Goal: Task Accomplishment & Management: Complete application form

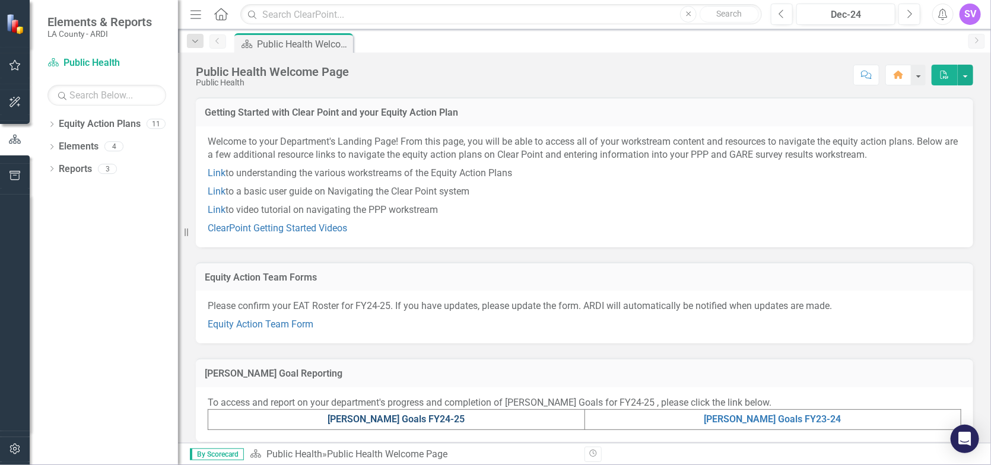
click at [423, 421] on link "[PERSON_NAME] Goals FY24-25" at bounding box center [396, 419] width 137 height 11
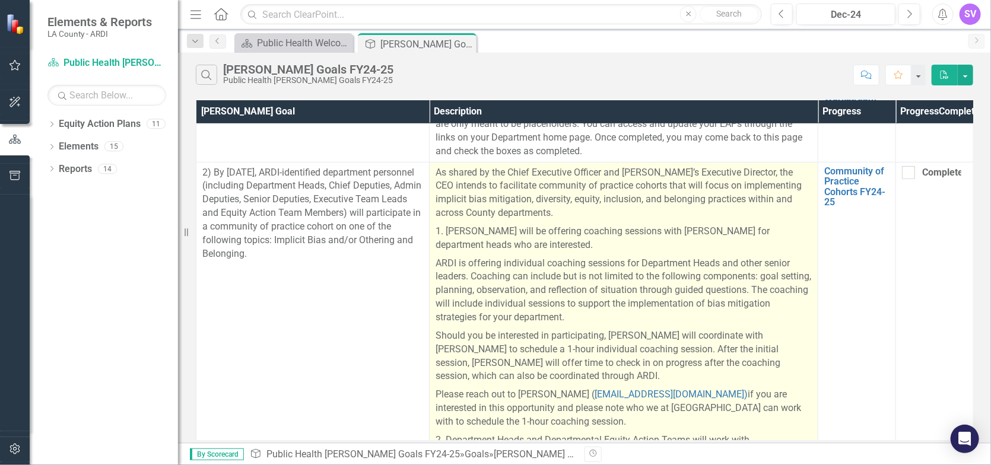
scroll to position [356, 0]
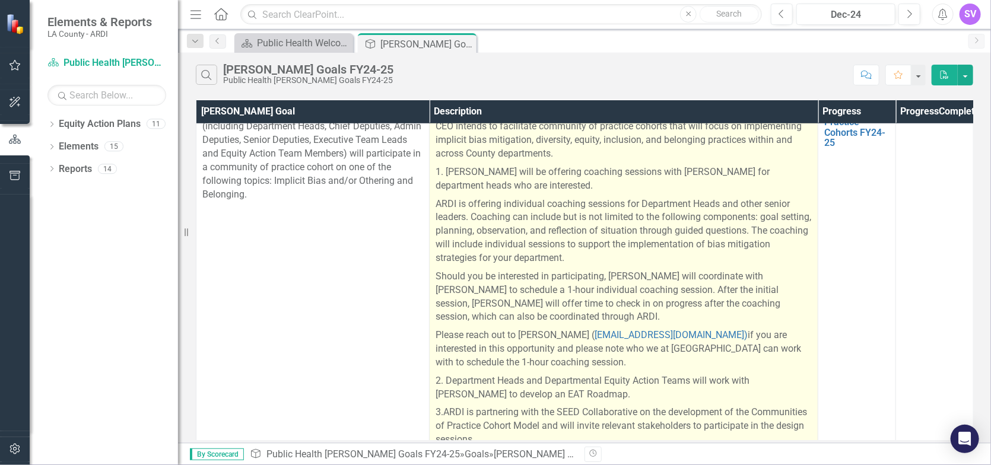
click at [722, 231] on p "ARDI is offering individual coaching sessions for Department Heads and other se…" at bounding box center [624, 231] width 376 height 72
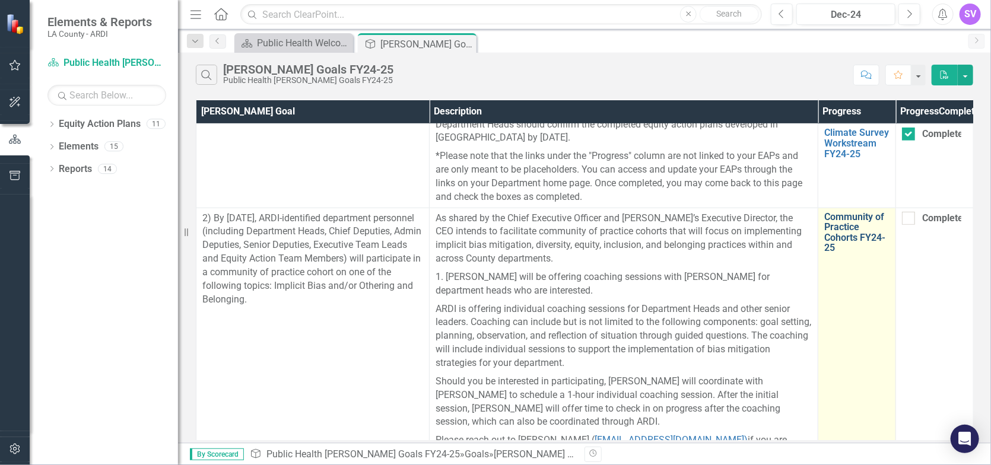
scroll to position [237, 0]
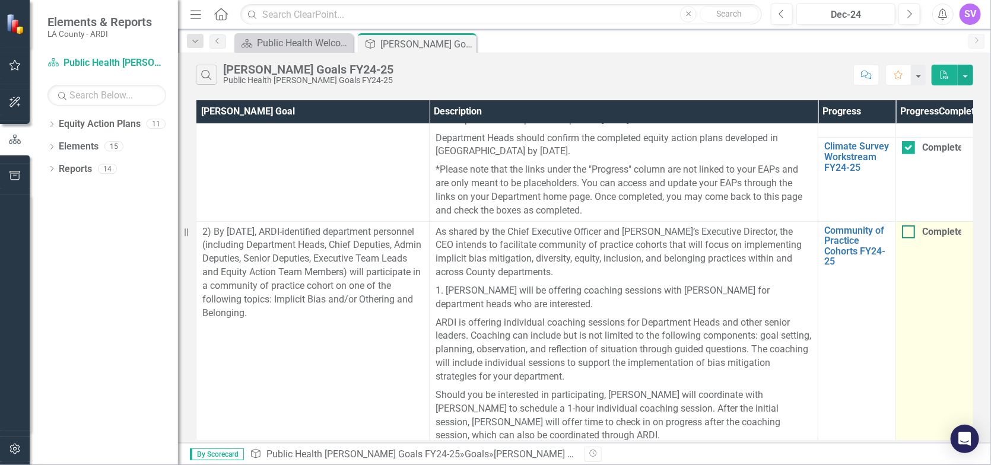
click at [909, 239] on div at bounding box center [908, 232] width 13 height 13
click at [909, 233] on input "Completed" at bounding box center [906, 230] width 8 height 8
checkbox input "true"
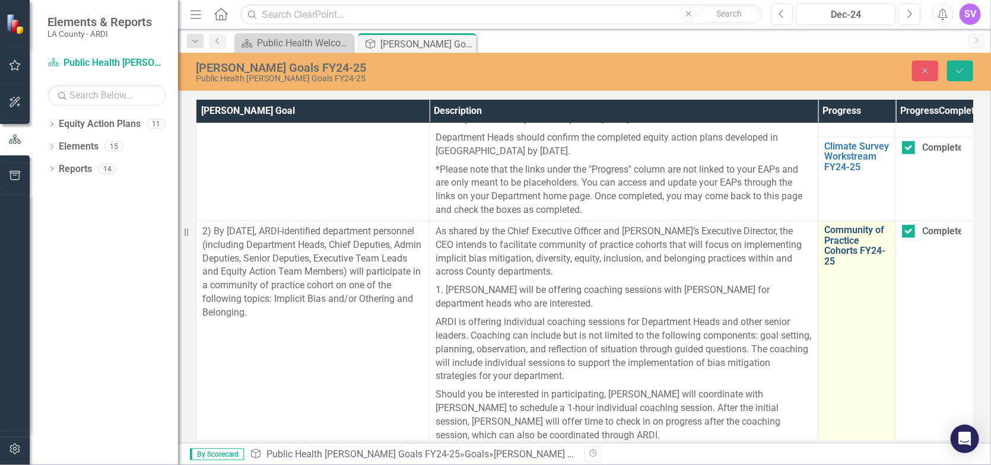
click at [839, 257] on link "Community of Practice Cohorts FY24-25" at bounding box center [856, 246] width 65 height 42
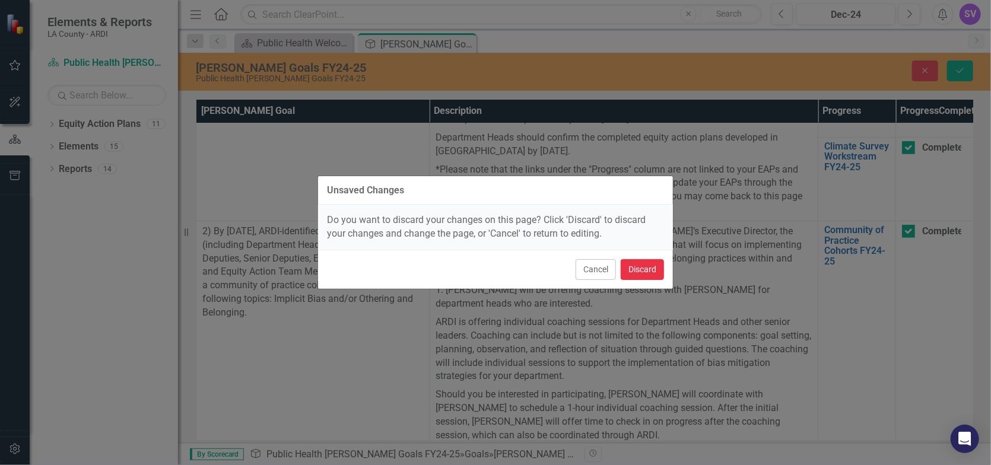
click at [627, 272] on button "Discard" at bounding box center [642, 269] width 43 height 21
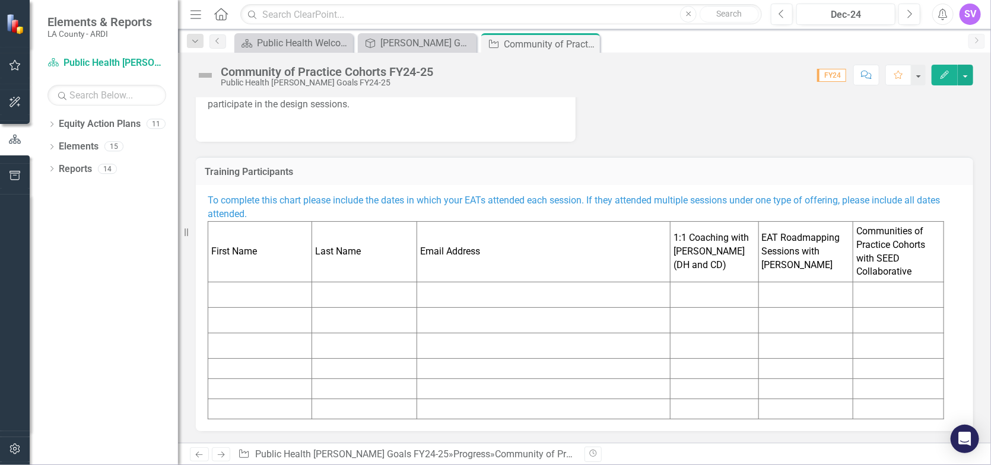
scroll to position [481, 0]
click at [656, 214] on p "To complete this chart please include the dates in which your EATs attended eac…" at bounding box center [585, 207] width 754 height 27
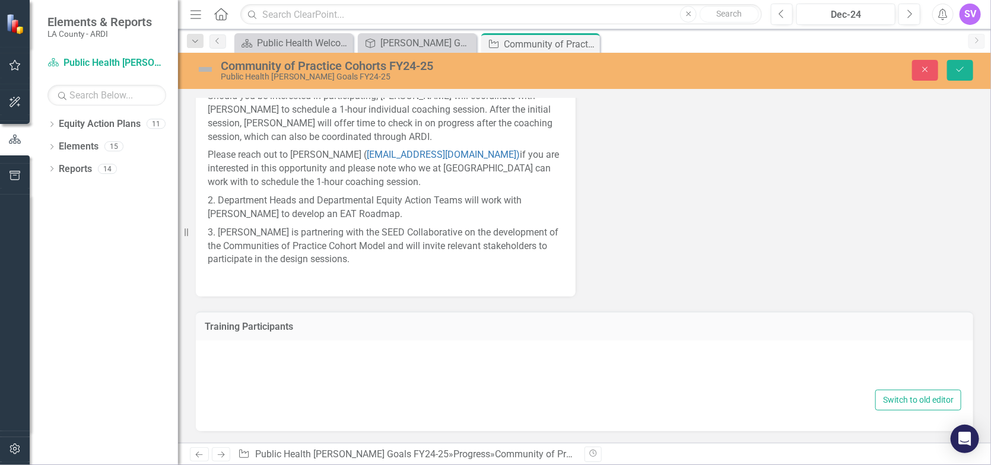
type textarea "<p><span style="color: #3598db;">To complete this chart please include the date…"
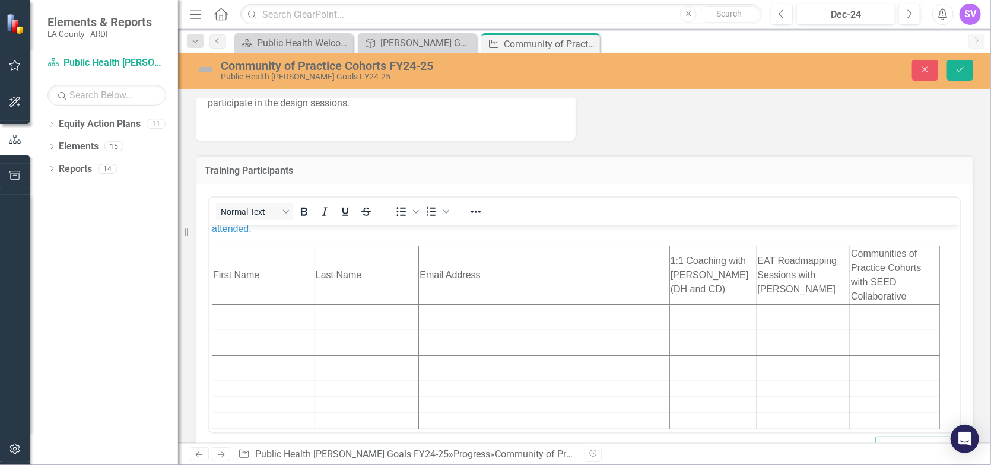
scroll to position [78, 0]
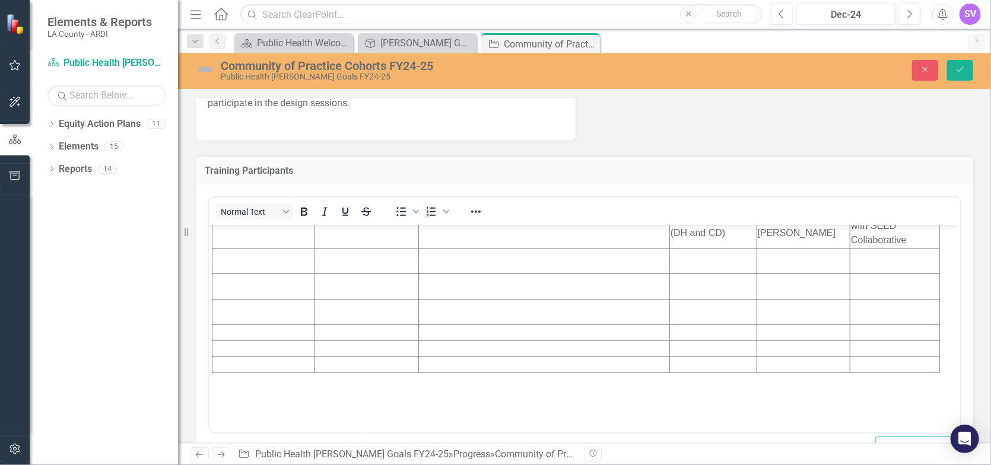
click at [333, 274] on td "Rich Text Area. Press ALT-0 for help." at bounding box center [366, 261] width 104 height 26
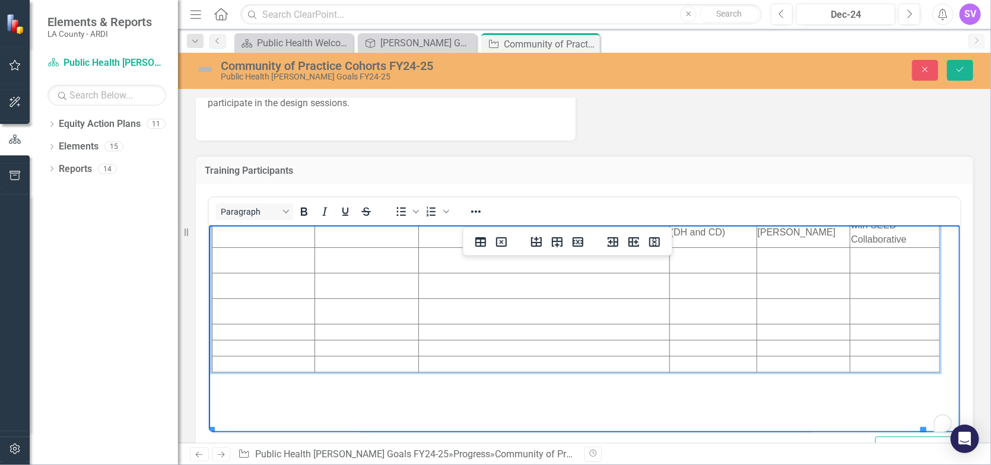
click at [287, 273] on td "To enrich screen reader interactions, please activate Accessibility in Grammarl…" at bounding box center [263, 261] width 103 height 26
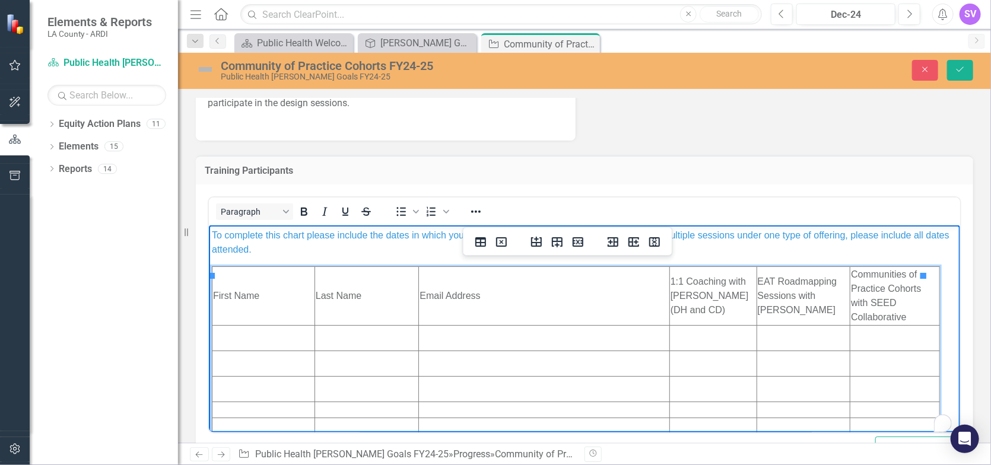
scroll to position [0, 0]
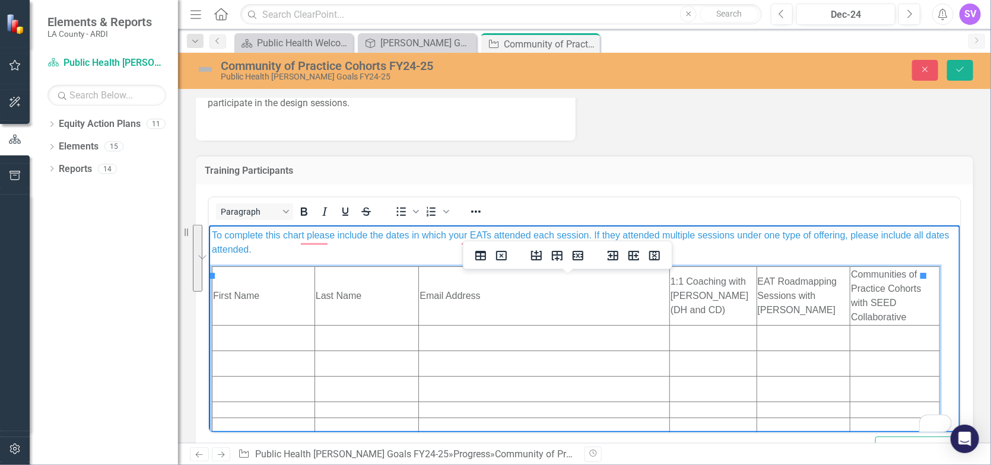
drag, startPoint x: 815, startPoint y: 349, endPoint x: 743, endPoint y: 294, distance: 90.6
click at [743, 294] on html "To complete this chart please include the dates in which your EATs attended eac…" at bounding box center [583, 339] width 751 height 228
click at [756, 297] on td "EAT Roadmapping Sessions with [PERSON_NAME]" at bounding box center [803, 296] width 94 height 59
drag, startPoint x: 748, startPoint y: 293, endPoint x: 811, endPoint y: 353, distance: 87.3
click at [811, 325] on td "EAT Roadmapping Sessions with [PERSON_NAME]" at bounding box center [803, 296] width 94 height 59
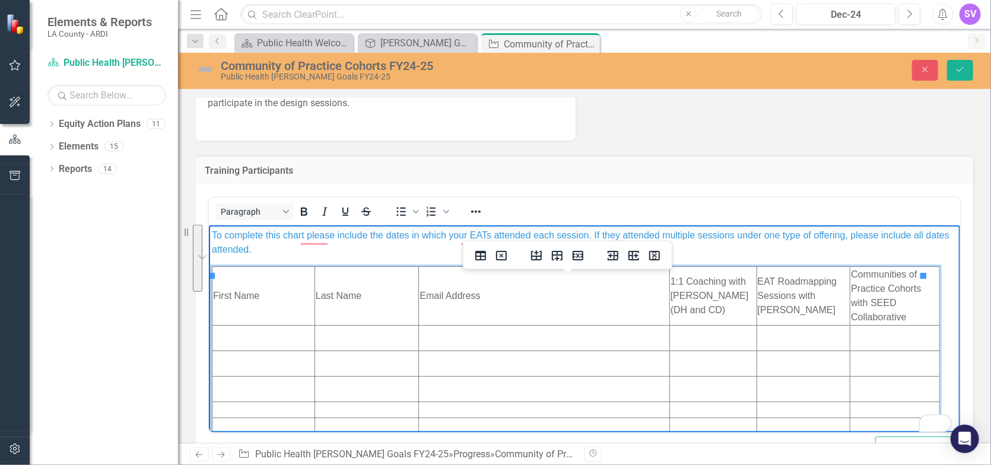
copy td "EAT Roadmapping Sessions with [PERSON_NAME]"
click at [278, 351] on td "To enrich screen reader interactions, please activate Accessibility in Grammarl…" at bounding box center [263, 338] width 103 height 26
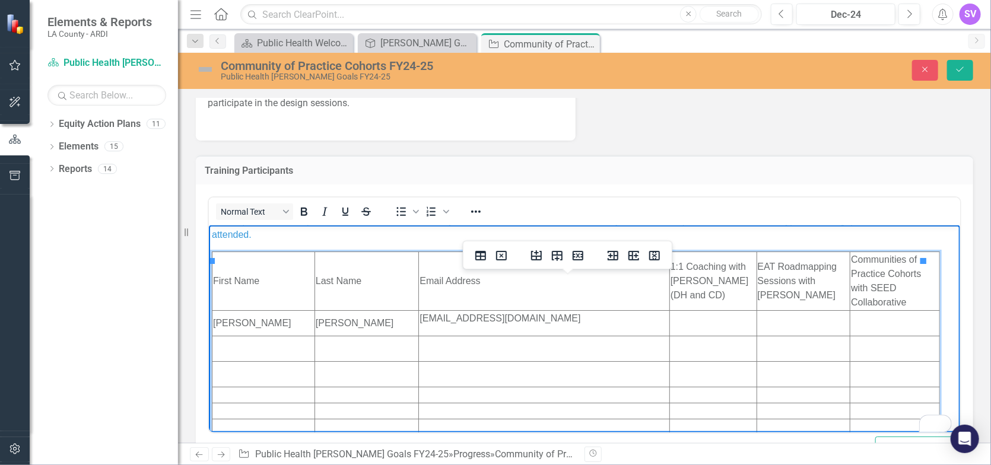
scroll to position [59, 0]
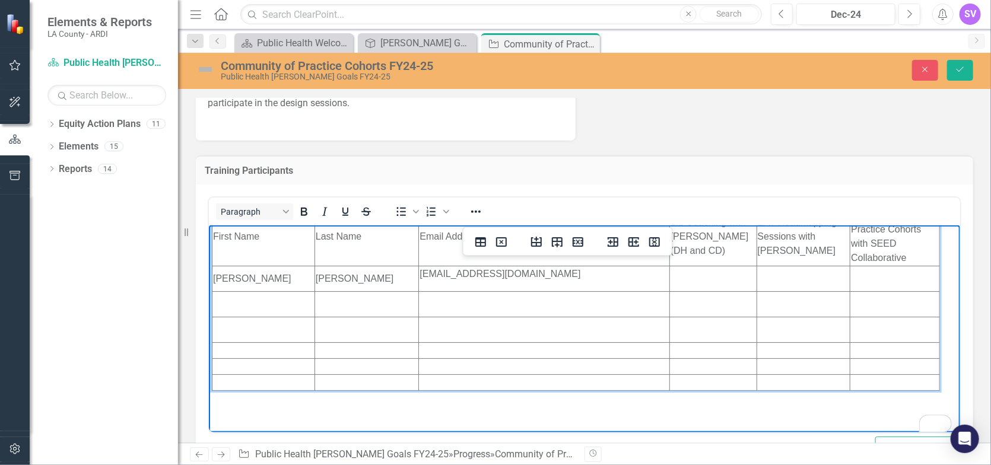
click at [280, 317] on td "To enrich screen reader interactions, please activate Accessibility in Grammarl…" at bounding box center [263, 304] width 103 height 26
click at [274, 342] on td "To enrich screen reader interactions, please activate Accessibility in Grammarl…" at bounding box center [263, 330] width 103 height 26
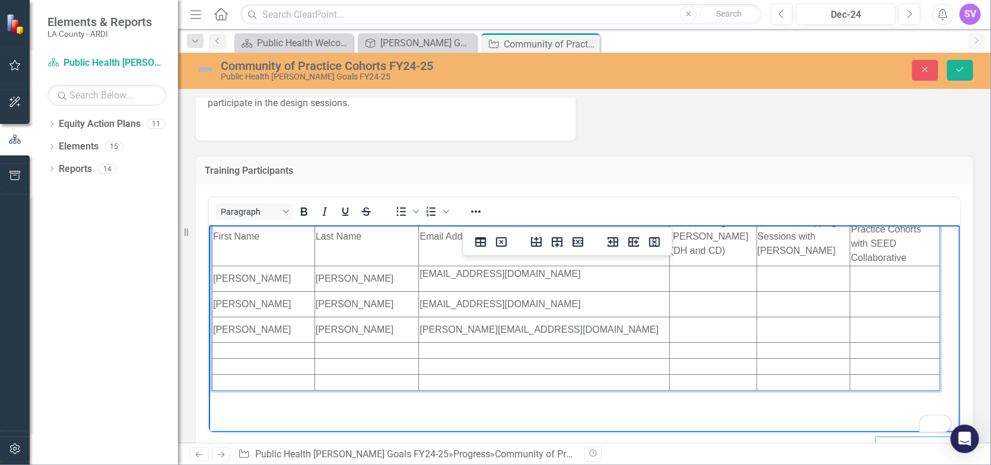
click at [756, 291] on td "To enrich screen reader interactions, please activate Accessibility in Grammarl…" at bounding box center [803, 279] width 94 height 26
click at [784, 317] on td "To enrich screen reader interactions, please activate Accessibility in Grammarl…" at bounding box center [803, 304] width 94 height 26
click at [772, 342] on td "To enrich screen reader interactions, please activate Accessibility in Grammarl…" at bounding box center [803, 330] width 94 height 26
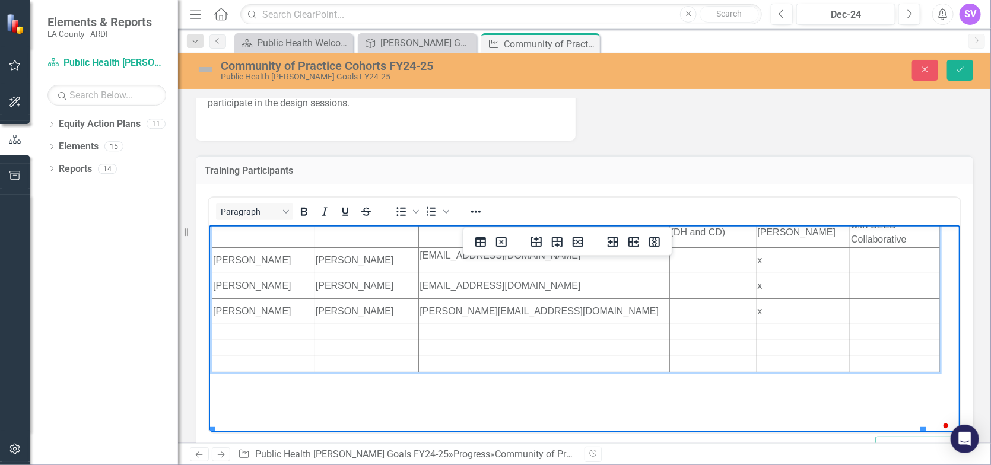
scroll to position [537, 0]
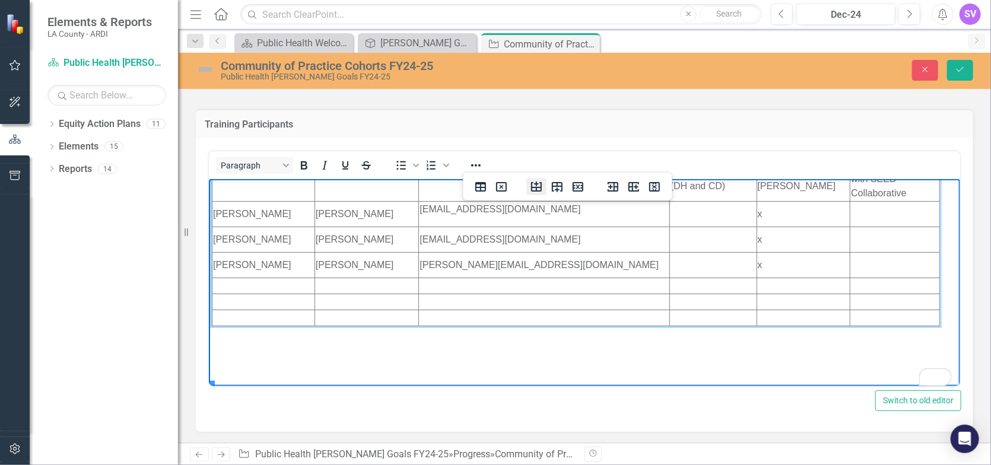
drag, startPoint x: 71, startPoint y: 158, endPoint x: 534, endPoint y: 189, distance: 464.6
click at [534, 189] on icon "Insert row before" at bounding box center [536, 187] width 14 height 14
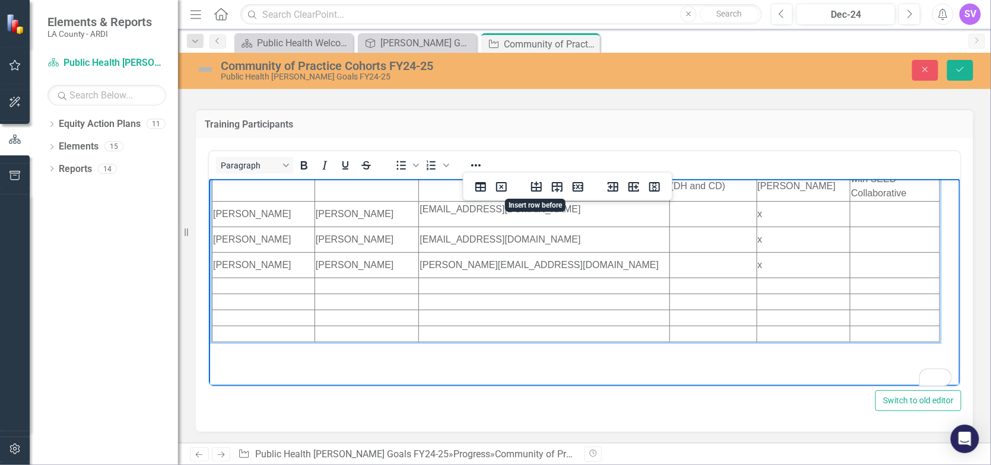
click at [534, 189] on icon "Insert row before" at bounding box center [536, 187] width 14 height 14
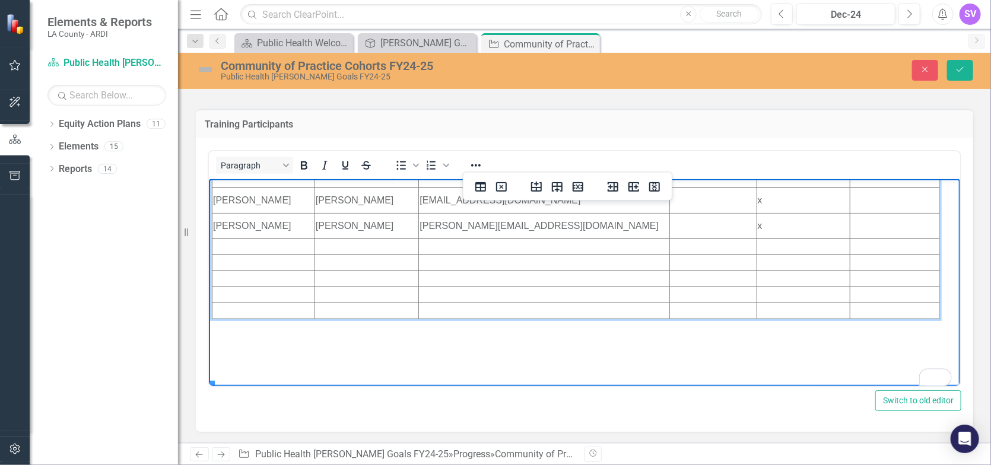
scroll to position [117, 0]
click at [245, 255] on td "To enrich screen reader interactions, please activate Accessibility in Grammarl…" at bounding box center [263, 247] width 103 height 16
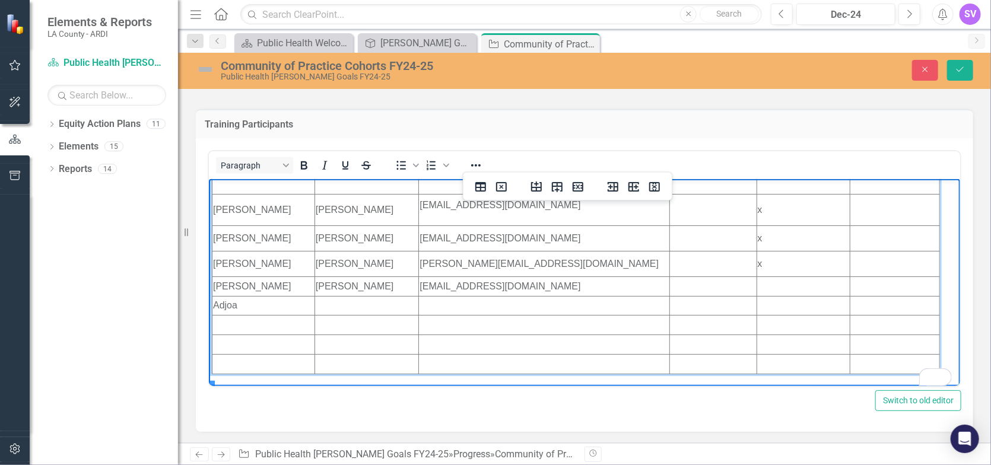
click at [372, 315] on td "To enrich screen reader interactions, please activate Accessibility in Grammarl…" at bounding box center [366, 306] width 104 height 20
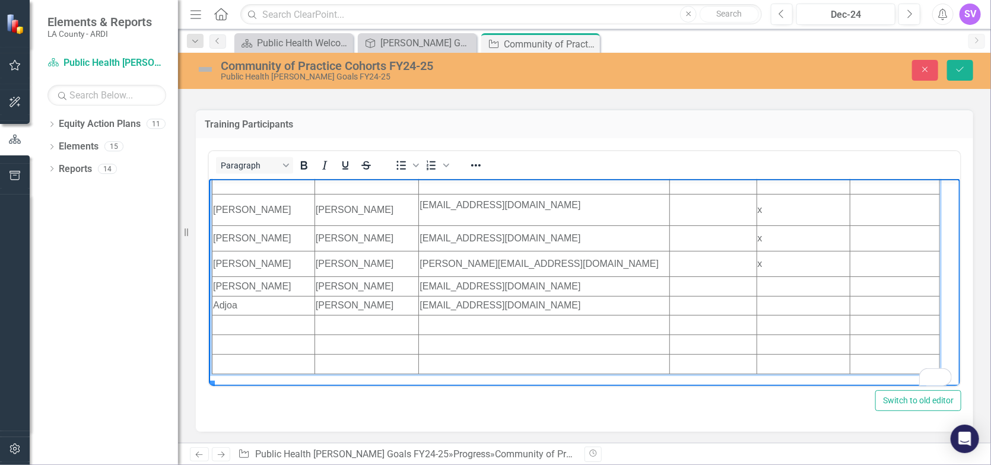
click at [428, 335] on td "To enrich screen reader interactions, please activate Accessibility in Grammarl…" at bounding box center [543, 325] width 250 height 20
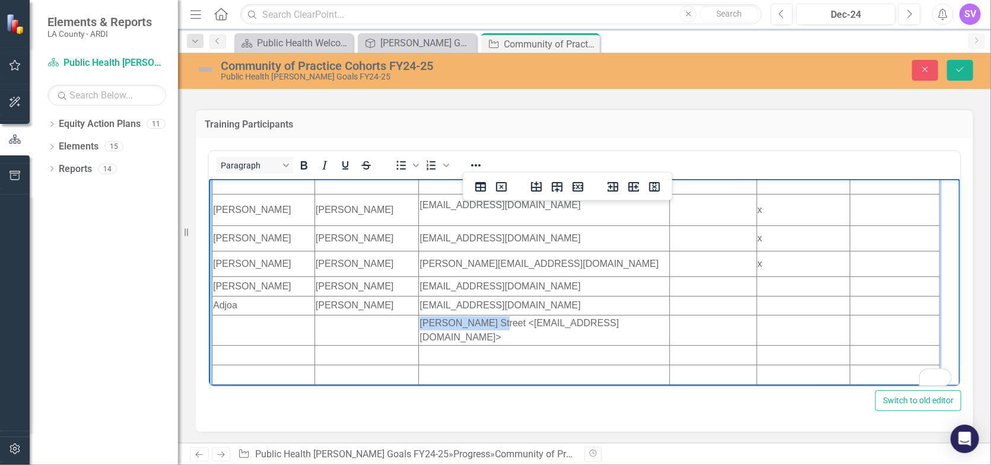
drag, startPoint x: 497, startPoint y: 334, endPoint x: 416, endPoint y: 337, distance: 81.4
click at [418, 337] on td "[PERSON_NAME] Street <[EMAIL_ADDRESS][DOMAIN_NAME]>" at bounding box center [543, 330] width 250 height 30
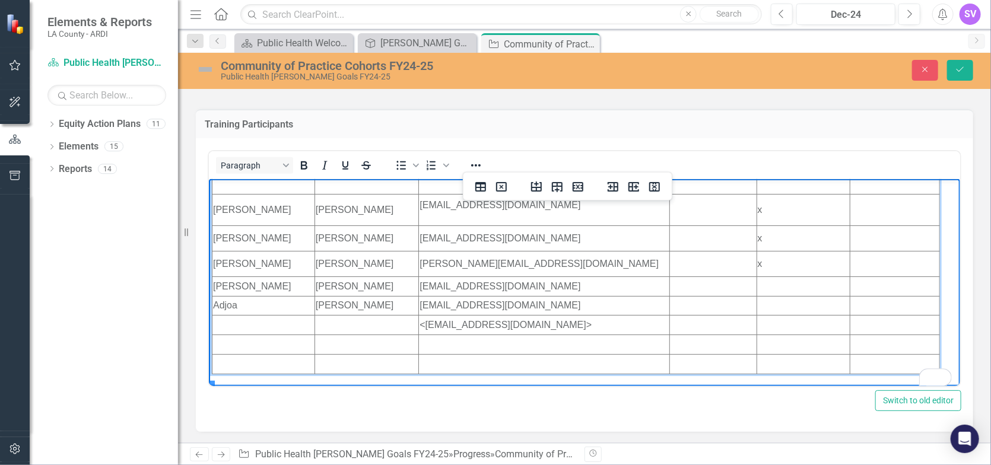
click at [274, 328] on td "To enrich screen reader interactions, please activate Accessibility in Grammarl…" at bounding box center [263, 325] width 103 height 20
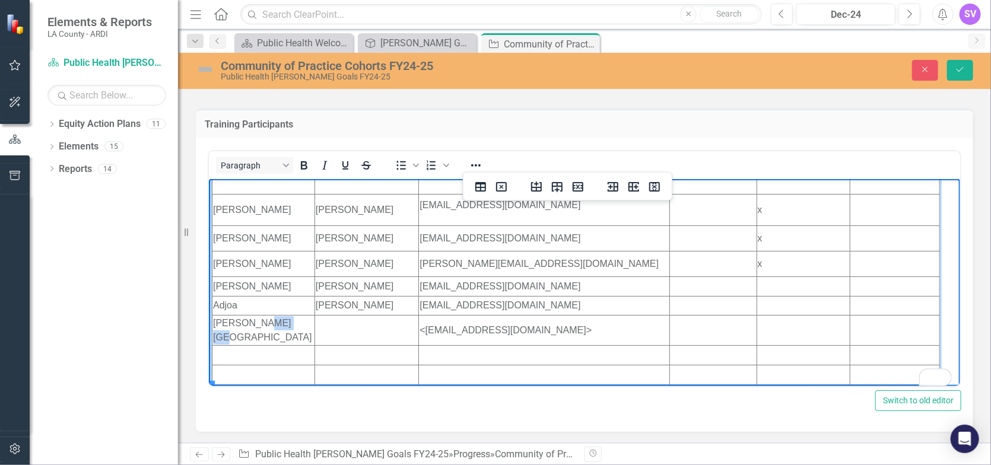
drag, startPoint x: 305, startPoint y: 336, endPoint x: 273, endPoint y: 335, distance: 31.5
click at [273, 335] on td "[PERSON_NAME][GEOGRAPHIC_DATA]" at bounding box center [263, 330] width 103 height 30
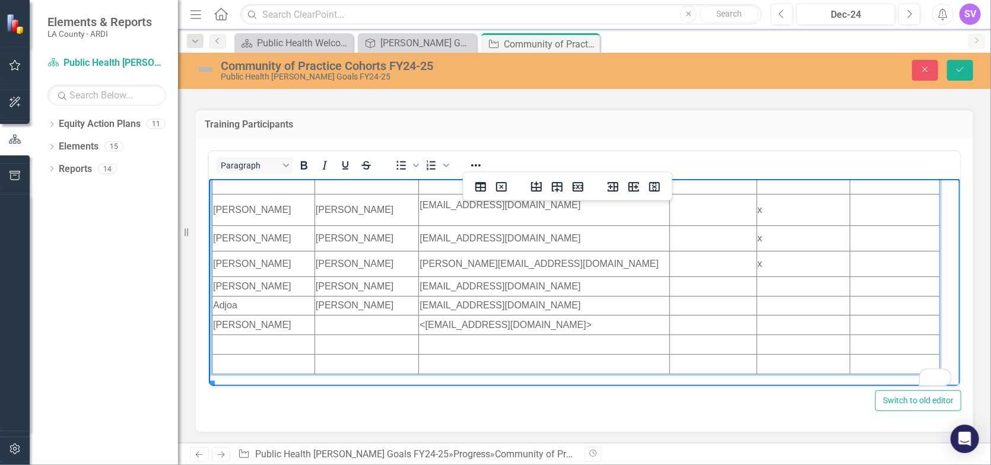
click at [328, 332] on td "To enrich screen reader interactions, please activate Accessibility in Grammarl…" at bounding box center [366, 325] width 104 height 20
drag, startPoint x: 424, startPoint y: 334, endPoint x: 413, endPoint y: 334, distance: 11.3
click at [413, 334] on html "To complete this chart please include the dates in which your EATs attended eac…" at bounding box center [583, 219] width 751 height 315
click at [607, 335] on td "[EMAIL_ADDRESS][DOMAIN_NAME]>" at bounding box center [543, 325] width 250 height 20
click at [439, 354] on td "To enrich screen reader interactions, please activate Accessibility in Grammarl…" at bounding box center [543, 345] width 250 height 20
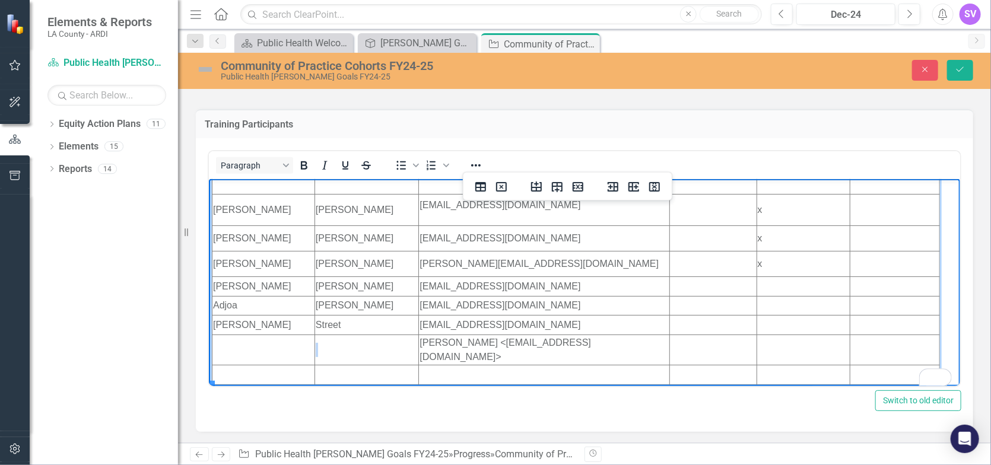
drag, startPoint x: 496, startPoint y: 354, endPoint x: 416, endPoint y: 351, distance: 80.2
click at [418, 351] on td "[PERSON_NAME] <[EMAIL_ADDRESS][DOMAIN_NAME]>" at bounding box center [543, 350] width 250 height 30
drag, startPoint x: 416, startPoint y: 351, endPoint x: 475, endPoint y: 352, distance: 59.4
click at [475, 352] on td "[PERSON_NAME] <[EMAIL_ADDRESS][DOMAIN_NAME]>" at bounding box center [543, 350] width 250 height 30
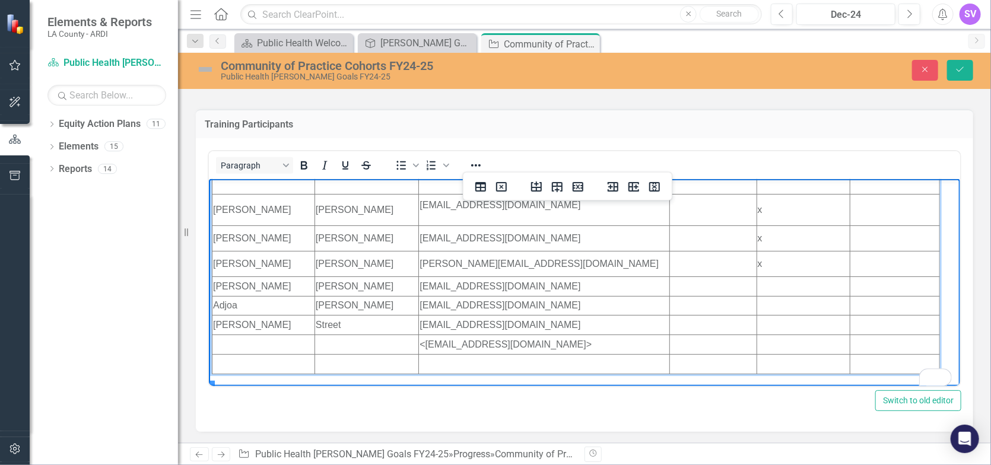
click at [224, 347] on td "To enrich screen reader interactions, please activate Accessibility in Grammarl…" at bounding box center [263, 345] width 103 height 20
drag, startPoint x: 296, startPoint y: 353, endPoint x: 258, endPoint y: 354, distance: 38.0
click at [258, 354] on td "[PERSON_NAME]" at bounding box center [263, 345] width 103 height 20
click at [328, 354] on td "To enrich screen reader interactions, please activate Accessibility in Grammarl…" at bounding box center [366, 345] width 104 height 20
click at [426, 353] on td "<[EMAIL_ADDRESS][DOMAIN_NAME]>" at bounding box center [543, 345] width 250 height 20
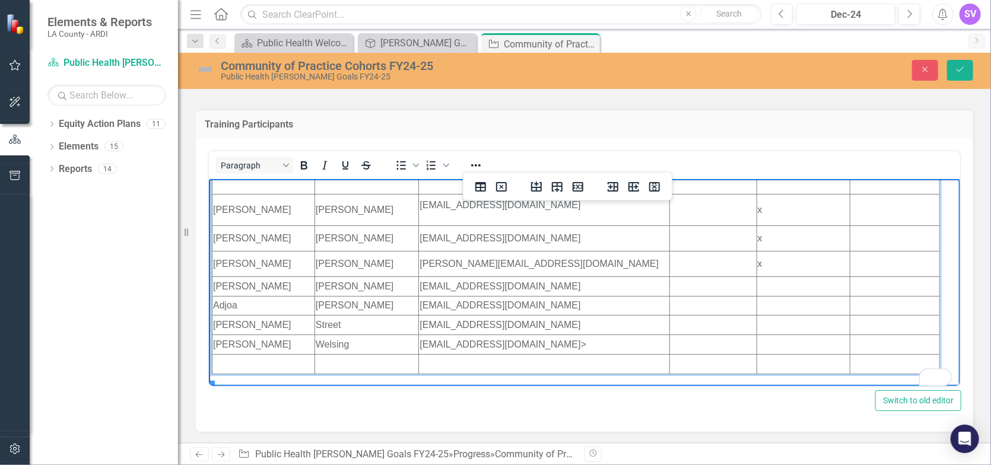
click at [573, 354] on td "[EMAIL_ADDRESS][DOMAIN_NAME]>" at bounding box center [543, 345] width 250 height 20
click at [398, 371] on td "To enrich screen reader interactions, please activate Accessibility in Grammarl…" at bounding box center [366, 364] width 104 height 20
drag, startPoint x: 190, startPoint y: 192, endPoint x: 534, endPoint y: 186, distance: 344.3
click at [534, 186] on icon "Insert row before" at bounding box center [536, 187] width 14 height 14
click at [485, 370] on td "To enrich screen reader interactions, please activate Accessibility in Grammarl…" at bounding box center [543, 362] width 250 height 16
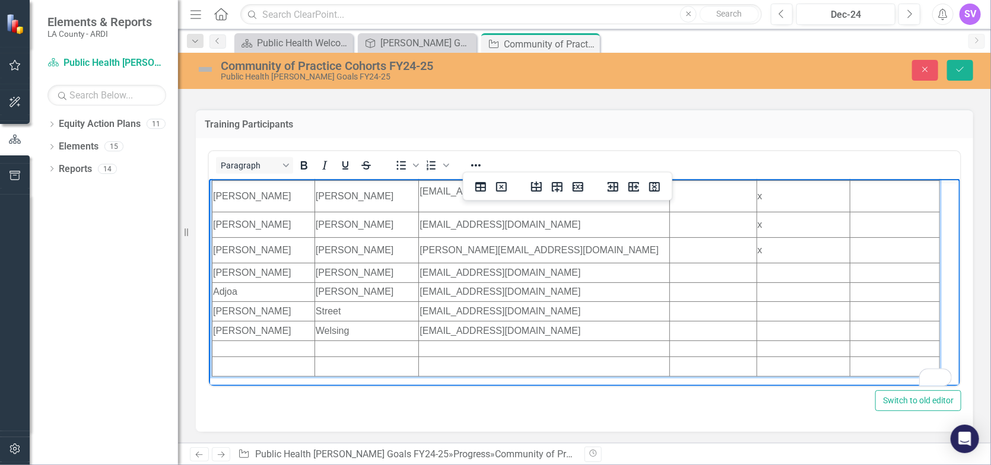
scroll to position [137, 0]
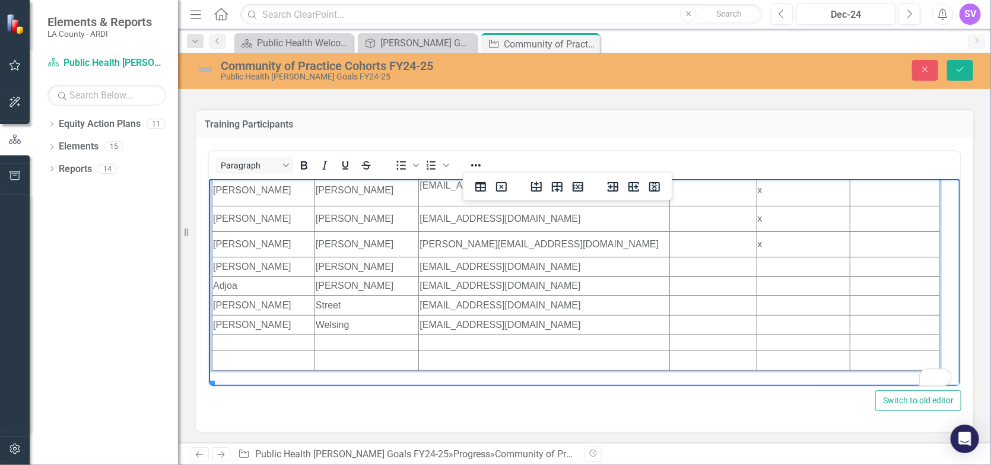
click at [480, 351] on td "To enrich screen reader interactions, please activate Accessibility in Grammarl…" at bounding box center [543, 343] width 250 height 16
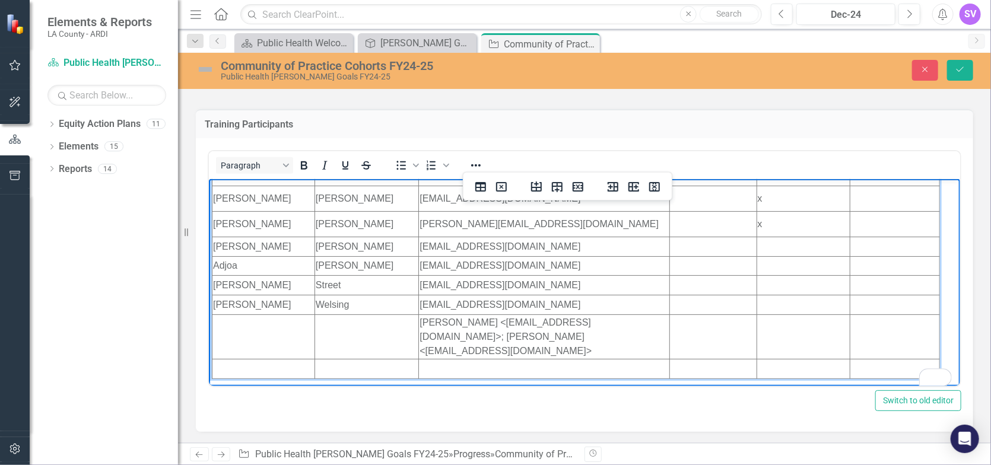
scroll to position [172, 0]
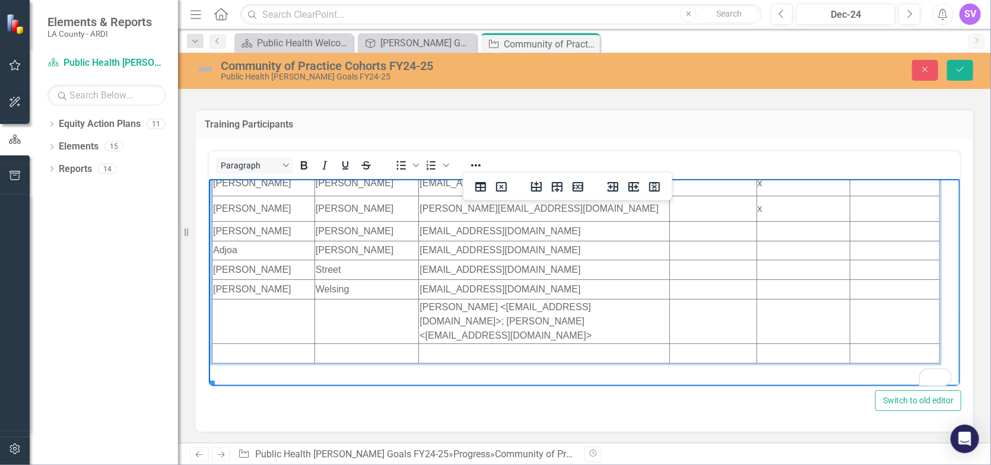
drag, startPoint x: 610, startPoint y: 353, endPoint x: 469, endPoint y: 350, distance: 140.7
click at [469, 344] on td "[PERSON_NAME] <[EMAIL_ADDRESS][DOMAIN_NAME]>; [PERSON_NAME] <[EMAIL_ADDRESS][DO…" at bounding box center [543, 321] width 250 height 45
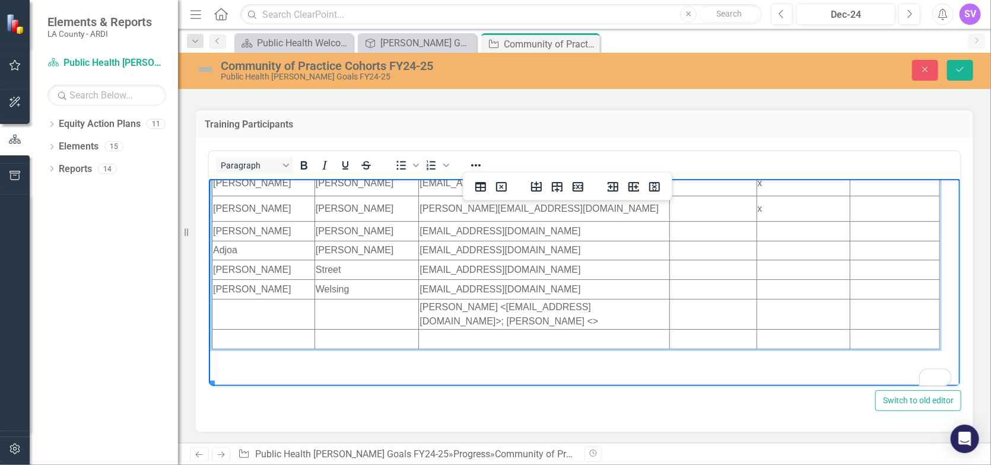
click at [459, 349] on td "To enrich screen reader interactions, please activate Accessibility in Grammarl…" at bounding box center [543, 339] width 250 height 20
drag, startPoint x: 592, startPoint y: 334, endPoint x: 458, endPoint y: 348, distance: 134.9
click at [458, 329] on td "[PERSON_NAME] <[EMAIL_ADDRESS][DOMAIN_NAME]>; [PERSON_NAME] <>" at bounding box center [543, 314] width 250 height 30
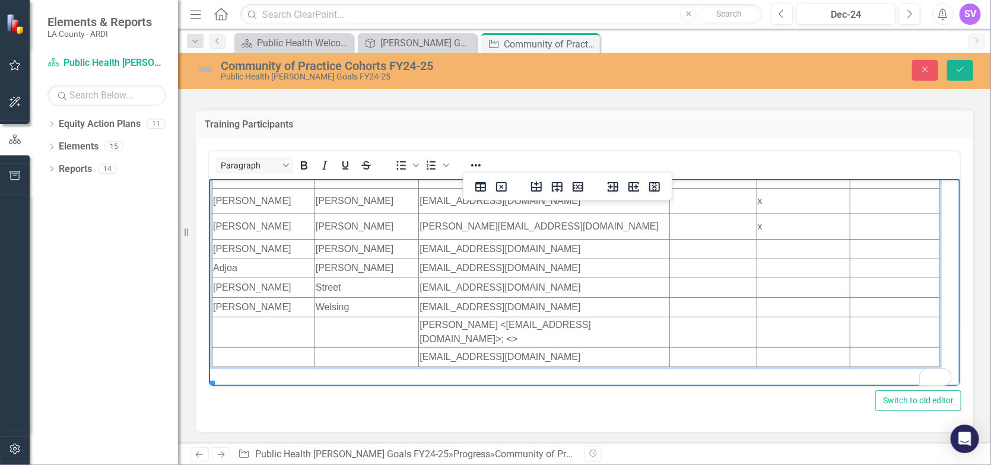
scroll to position [154, 0]
click at [233, 367] on td "To enrich screen reader interactions, please activate Accessibility in Grammarl…" at bounding box center [263, 357] width 103 height 20
drag, startPoint x: 621, startPoint y: 350, endPoint x: 578, endPoint y: 353, distance: 43.4
click at [578, 347] on td "[PERSON_NAME] <[EMAIL_ADDRESS][DOMAIN_NAME]>; <>" at bounding box center [543, 332] width 250 height 30
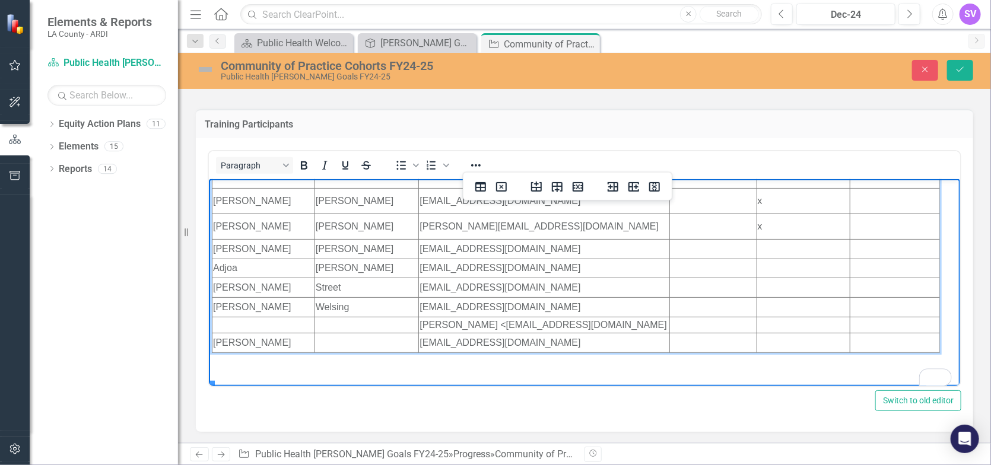
click at [421, 333] on td "[PERSON_NAME] <[EMAIL_ADDRESS][DOMAIN_NAME]" at bounding box center [543, 325] width 250 height 16
drag, startPoint x: 522, startPoint y: 336, endPoint x: 414, endPoint y: 335, distance: 108.0
click at [414, 335] on html "To complete this chart please include the dates in which your EATs attended eac…" at bounding box center [583, 189] width 751 height 331
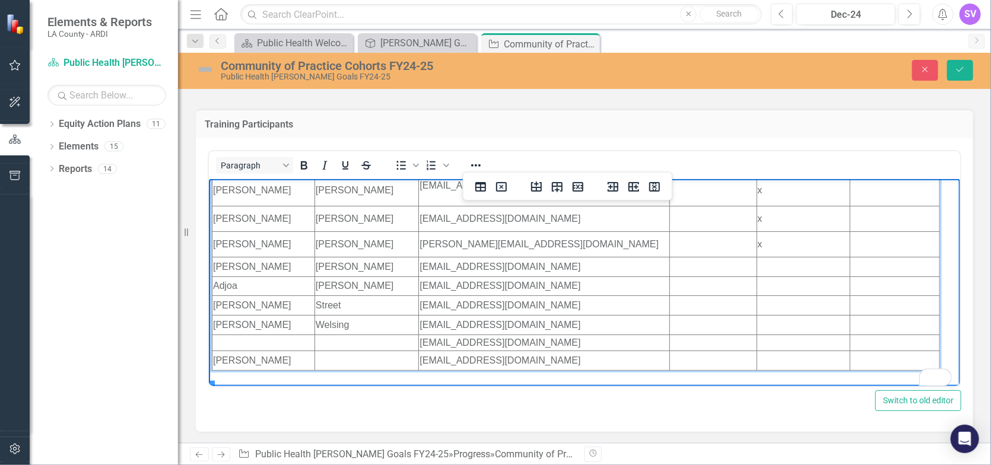
scroll to position [137, 0]
click at [239, 347] on td "To enrich screen reader interactions, please activate Accessibility in Grammarl…" at bounding box center [263, 343] width 103 height 16
drag, startPoint x: 295, startPoint y: 354, endPoint x: 244, endPoint y: 354, distance: 51.0
click at [244, 351] on td "[PERSON_NAME]" at bounding box center [263, 343] width 103 height 16
click at [332, 351] on td "To enrich screen reader interactions, please activate Accessibility in Grammarl…" at bounding box center [366, 343] width 104 height 16
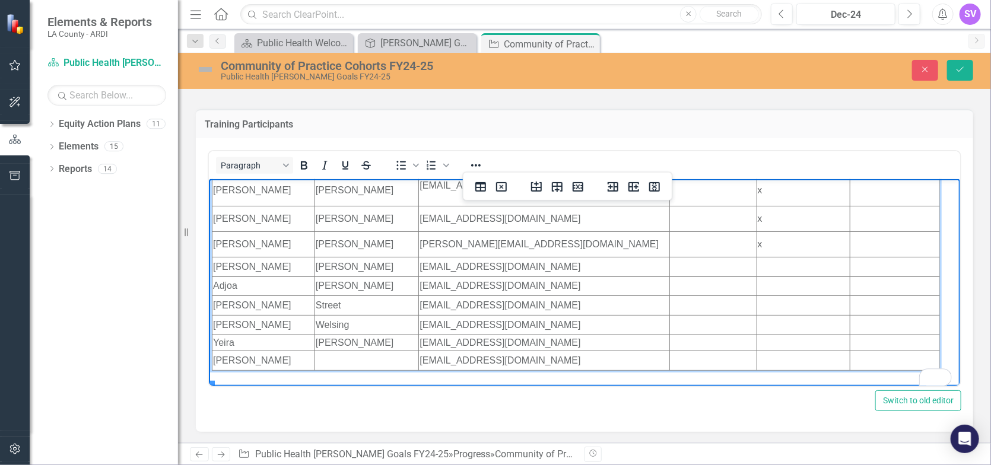
drag, startPoint x: 304, startPoint y: 372, endPoint x: 265, endPoint y: 372, distance: 38.6
click at [265, 370] on td "[PERSON_NAME]" at bounding box center [263, 361] width 103 height 20
click at [348, 370] on td "To enrich screen reader interactions, please activate Accessibility in Grammarl…" at bounding box center [366, 361] width 104 height 20
click at [786, 276] on td "To enrich screen reader interactions, please activate Accessibility in Grammarl…" at bounding box center [803, 266] width 94 height 20
click at [784, 288] on td "To enrich screen reader interactions, please activate Accessibility in Grammarl…" at bounding box center [803, 286] width 94 height 20
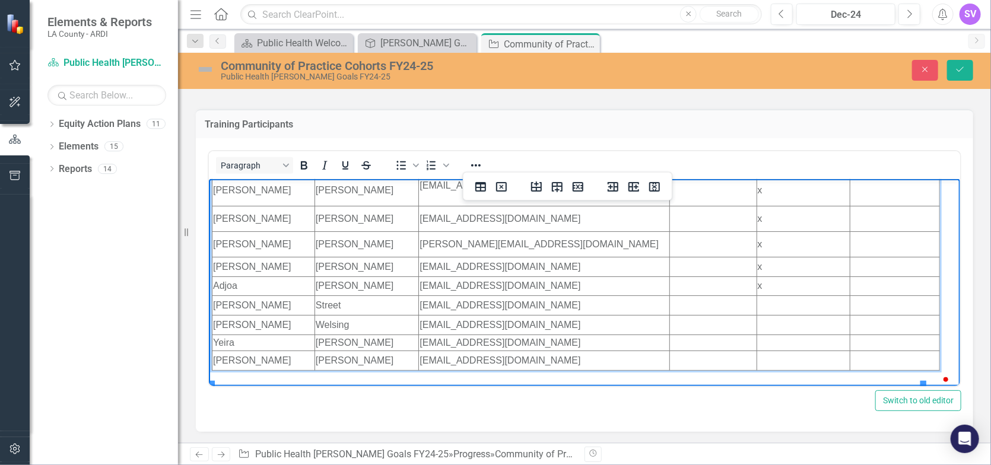
click at [772, 310] on td "To enrich screen reader interactions, please activate Accessibility in Grammarl…" at bounding box center [803, 306] width 94 height 20
click at [762, 335] on td "To enrich screen reader interactions, please activate Accessibility in Grammarl…" at bounding box center [803, 325] width 94 height 20
click at [756, 351] on td "To enrich screen reader interactions, please activate Accessibility in Grammarl…" at bounding box center [803, 343] width 94 height 16
click at [756, 370] on td "To enrich screen reader interactions, please activate Accessibility in Grammarl…" at bounding box center [803, 361] width 94 height 20
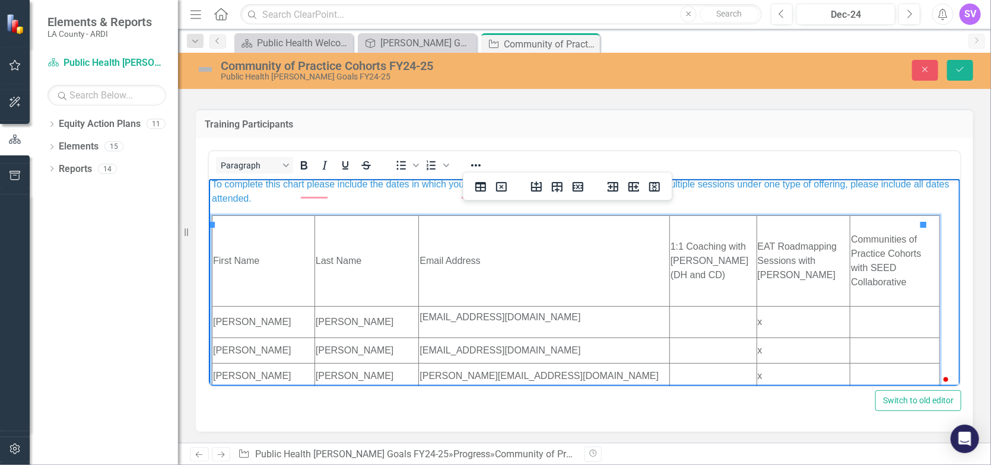
scroll to position [0, 0]
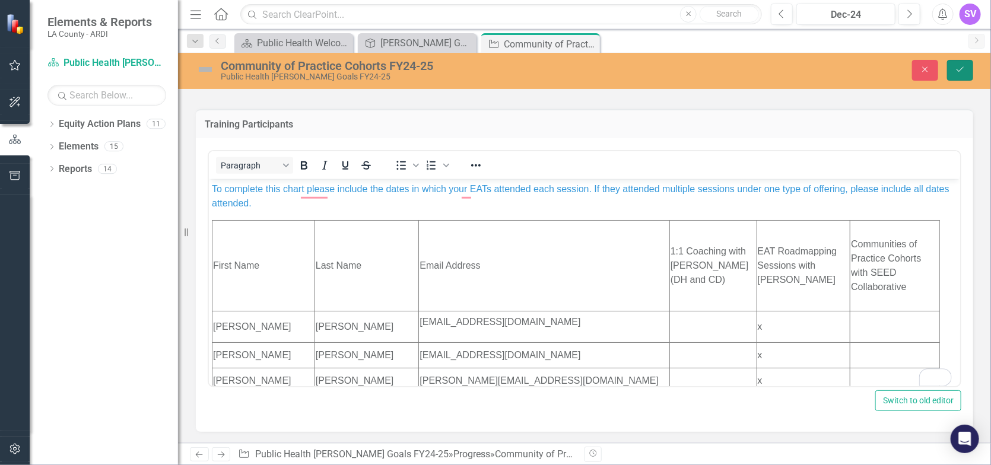
click at [955, 66] on icon "Save" at bounding box center [960, 69] width 11 height 8
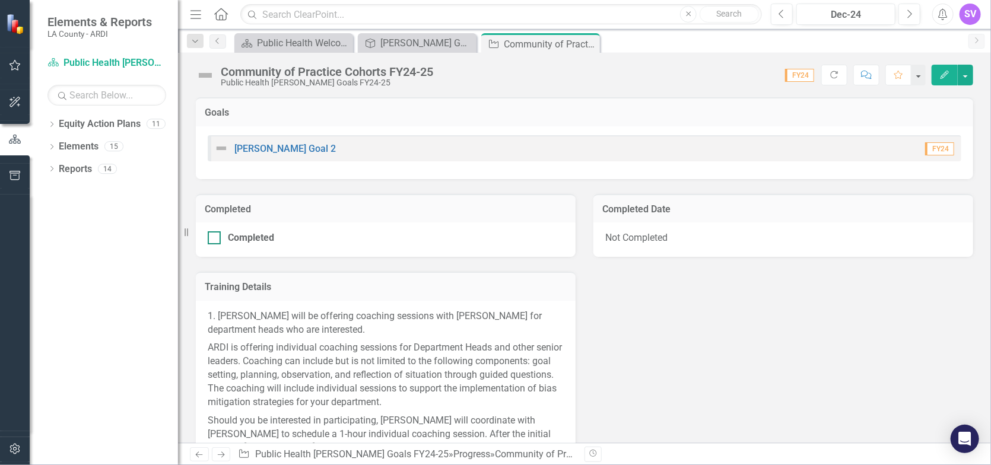
click at [217, 243] on div at bounding box center [214, 237] width 13 height 13
click at [215, 239] on input "Completed" at bounding box center [212, 235] width 8 height 8
checkbox input "true"
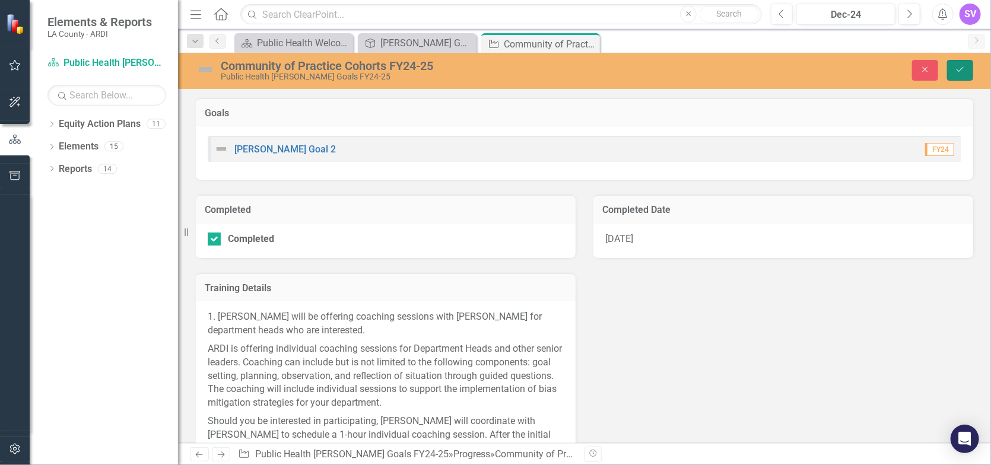
click at [953, 78] on button "Save" at bounding box center [960, 70] width 26 height 21
